Goal: Find contact information: Find contact information

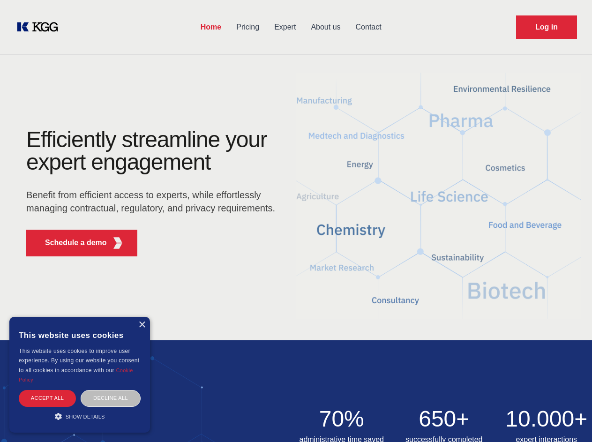
click at [296, 221] on div "Efficiently streamline your expert engagement Benefit from efficient access to …" at bounding box center [153, 196] width 285 height 136
click at [70, 243] on p "Schedule a demo" at bounding box center [76, 242] width 62 height 11
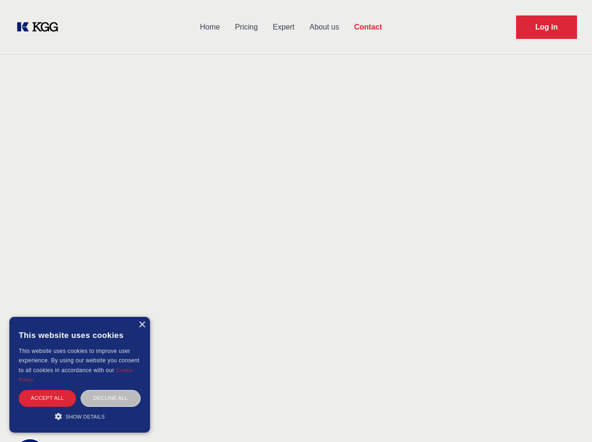
click at [142, 325] on div "× This website uses cookies This website uses cookies to improve user experienc…" at bounding box center [79, 375] width 141 height 116
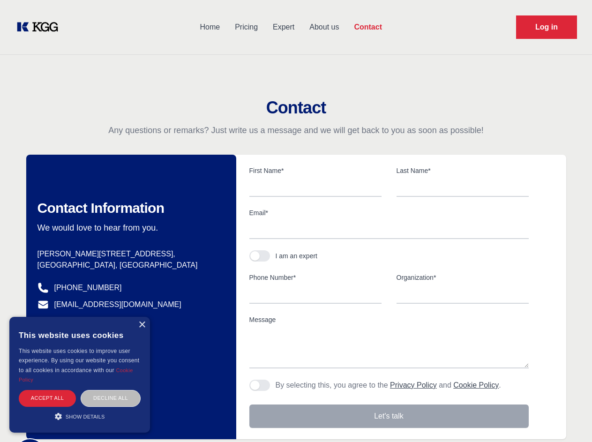
click at [47, 398] on div "Accept all" at bounding box center [47, 398] width 57 height 16
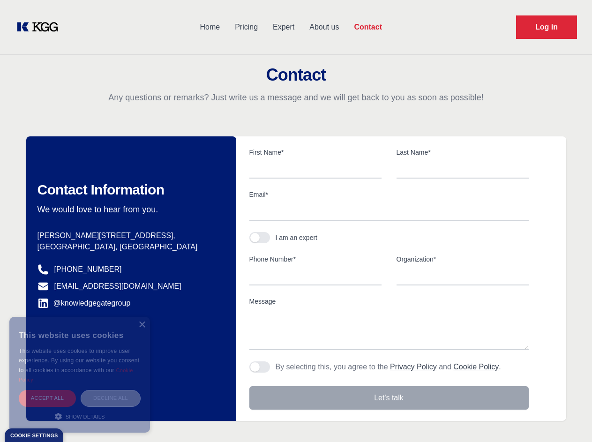
click at [111, 398] on div "Decline all" at bounding box center [111, 398] width 60 height 16
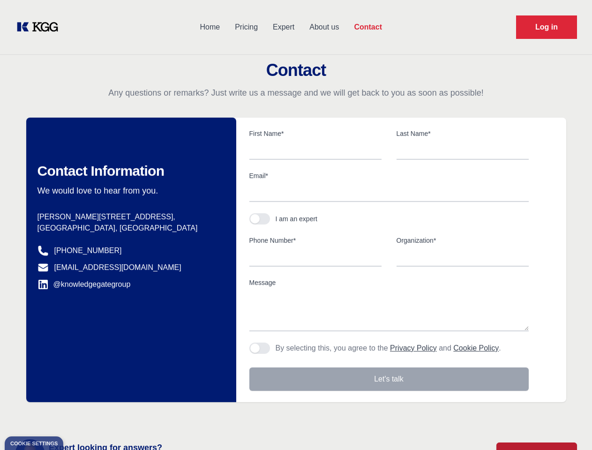
click at [80, 416] on main "Contact Any questions or remarks? Just write us a message and we will get back …" at bounding box center [296, 244] width 592 height 488
